Goal: Complete application form

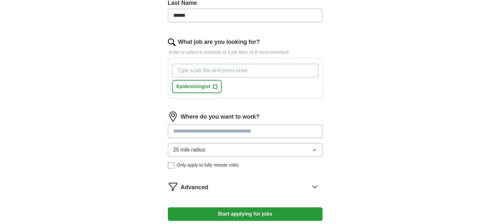
scroll to position [205, 0]
click at [220, 130] on input at bounding box center [245, 131] width 155 height 14
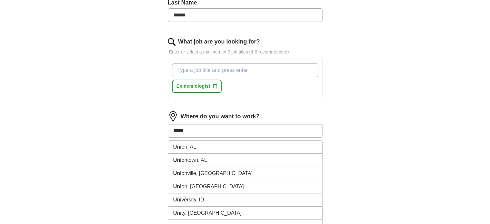
type input "******"
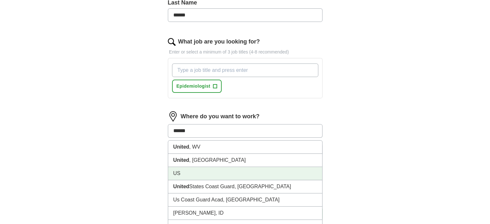
click at [178, 170] on li "US" at bounding box center [245, 173] width 154 height 13
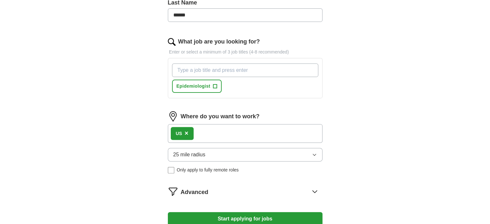
click at [317, 151] on button "25 mile radius" at bounding box center [245, 155] width 155 height 14
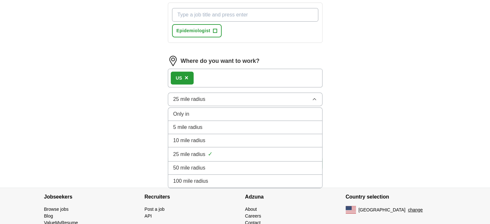
scroll to position [260, 0]
click at [212, 151] on div "25 mile radius ✓" at bounding box center [245, 154] width 144 height 9
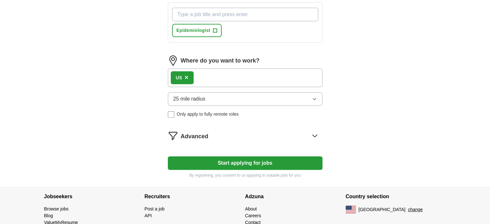
click at [313, 96] on icon "button" at bounding box center [314, 98] width 5 height 5
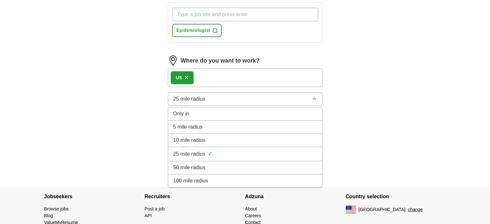
click at [215, 177] on div "100 mile radius" at bounding box center [245, 181] width 144 height 8
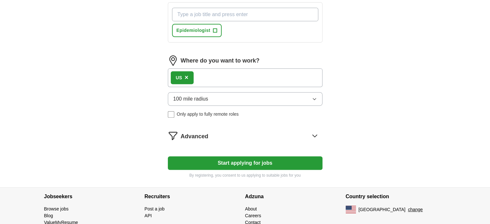
click at [316, 131] on icon at bounding box center [315, 136] width 10 height 10
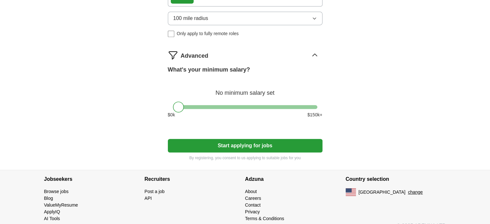
scroll to position [341, 0]
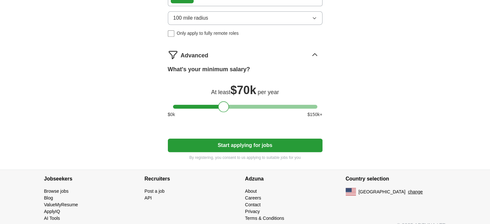
click at [223, 106] on div at bounding box center [245, 107] width 144 height 4
click at [215, 105] on div at bounding box center [245, 107] width 144 height 4
click at [207, 105] on div at bounding box center [245, 107] width 144 height 4
click at [199, 105] on div at bounding box center [245, 107] width 144 height 4
click at [204, 105] on div at bounding box center [245, 107] width 144 height 4
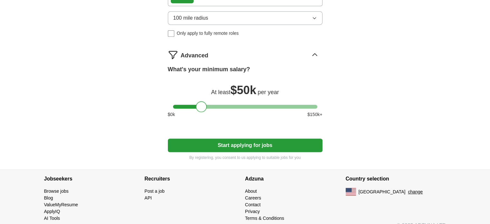
click at [200, 103] on div at bounding box center [201, 106] width 11 height 11
click at [226, 142] on button "Start applying for jobs" at bounding box center [245, 146] width 155 height 14
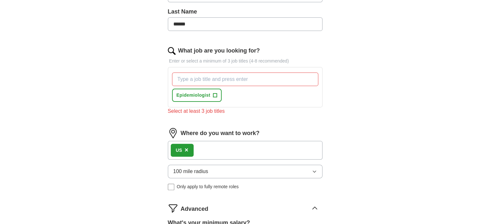
scroll to position [202, 0]
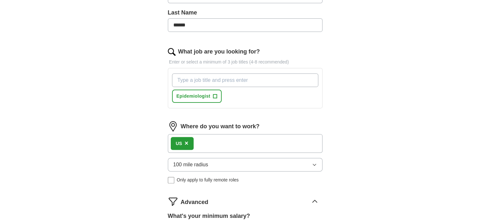
click at [220, 82] on input "What job are you looking for?" at bounding box center [245, 80] width 146 height 14
click at [177, 78] on input "researcher" at bounding box center [245, 80] width 146 height 14
click at [209, 80] on input "researcher" at bounding box center [245, 80] width 146 height 14
type input "r"
type input "researcher"
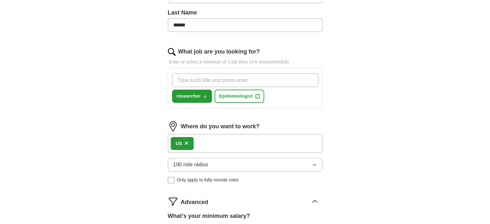
click at [193, 81] on input "What job are you looking for?" at bounding box center [245, 80] width 146 height 14
type input "public health"
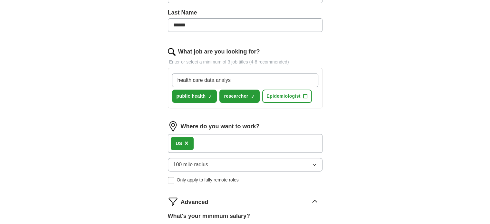
type input "health care data analyst"
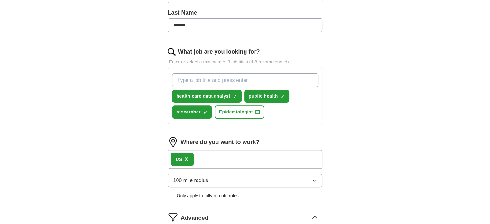
click at [190, 77] on input "What job are you looking for?" at bounding box center [245, 80] width 146 height 14
type input "clinical data analyst"
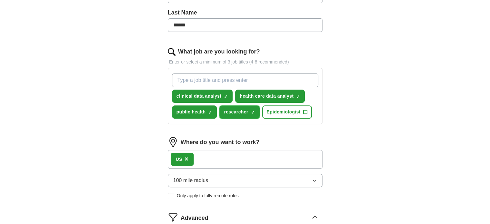
click at [0, 0] on span "×" at bounding box center [0, 0] width 0 height 0
click at [192, 82] on input "What job are you looking for?" at bounding box center [245, 80] width 146 height 14
type input "research"
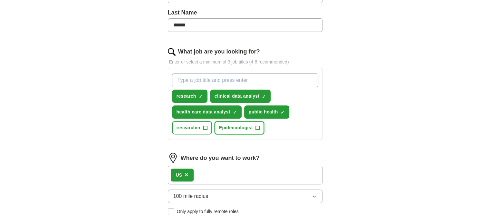
click at [257, 125] on span "+" at bounding box center [258, 127] width 4 height 5
click at [191, 77] on input "What job are you looking for?" at bounding box center [245, 80] width 146 height 14
type input "program manager"
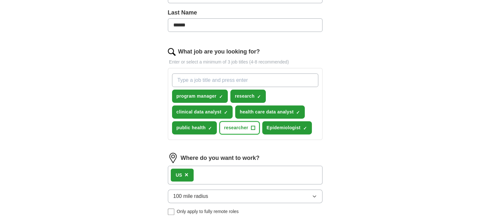
click at [254, 125] on span "+" at bounding box center [253, 127] width 4 height 5
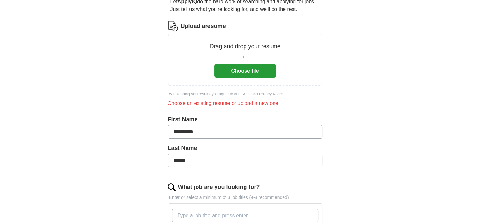
scroll to position [0, 0]
